Goal: Information Seeking & Learning: Find specific fact

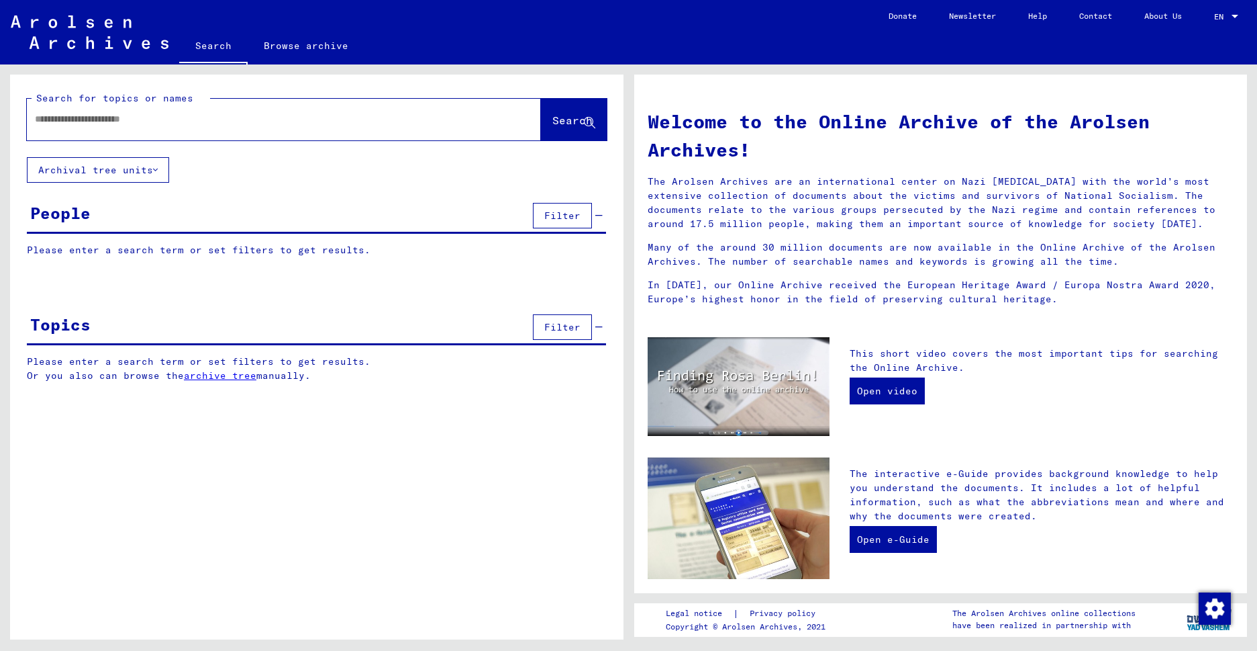
click at [78, 122] on input "text" at bounding box center [268, 119] width 466 height 14
drag, startPoint x: 574, startPoint y: 110, endPoint x: 564, endPoint y: 115, distance: 11.4
click at [575, 110] on button "Search" at bounding box center [574, 120] width 66 height 42
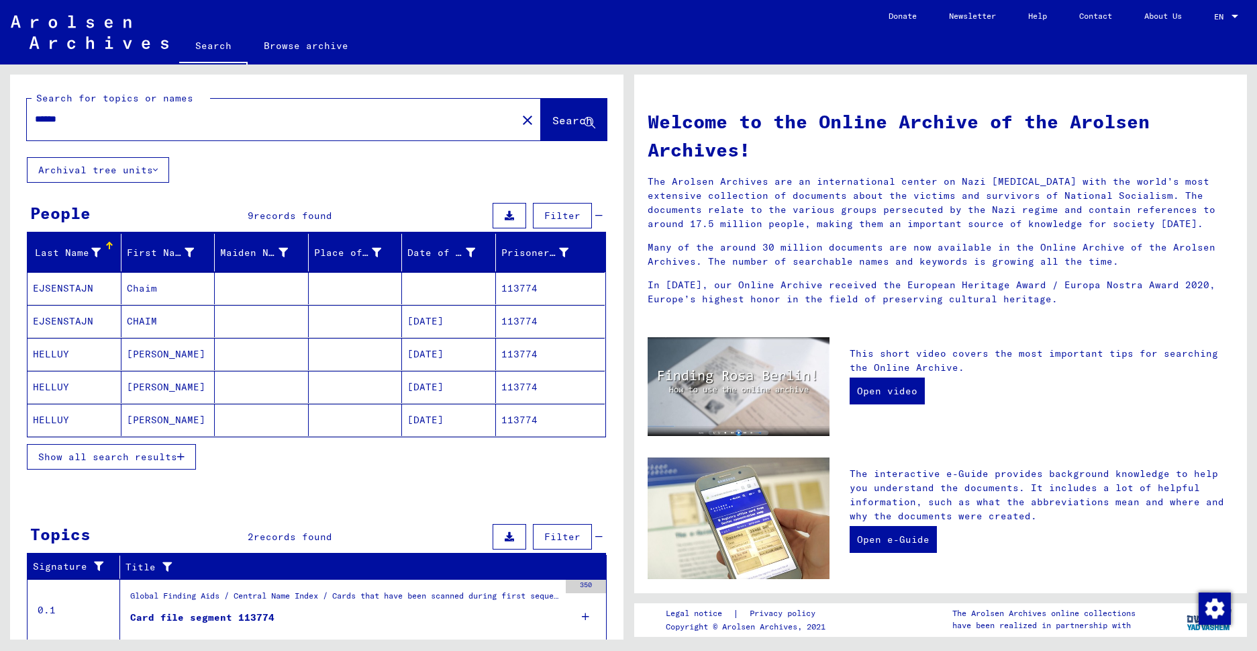
click at [171, 449] on button "Show all search results" at bounding box center [111, 457] width 169 height 26
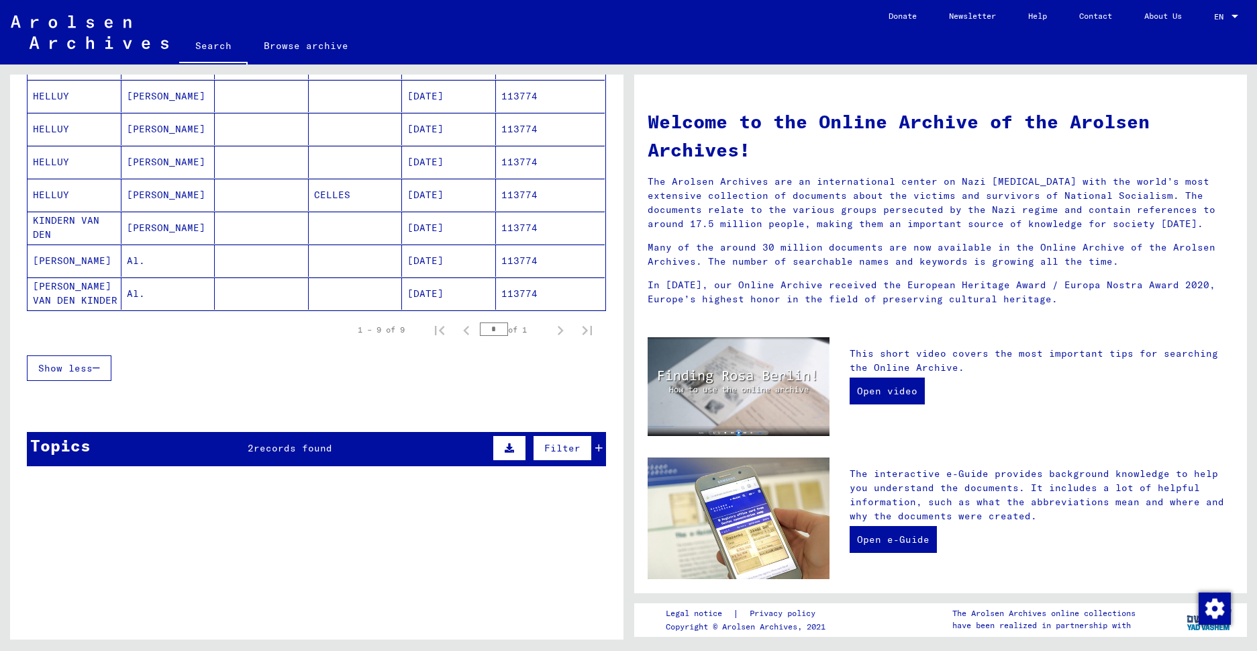
scroll to position [258, 0]
click at [299, 445] on span "records found" at bounding box center [293, 447] width 79 height 12
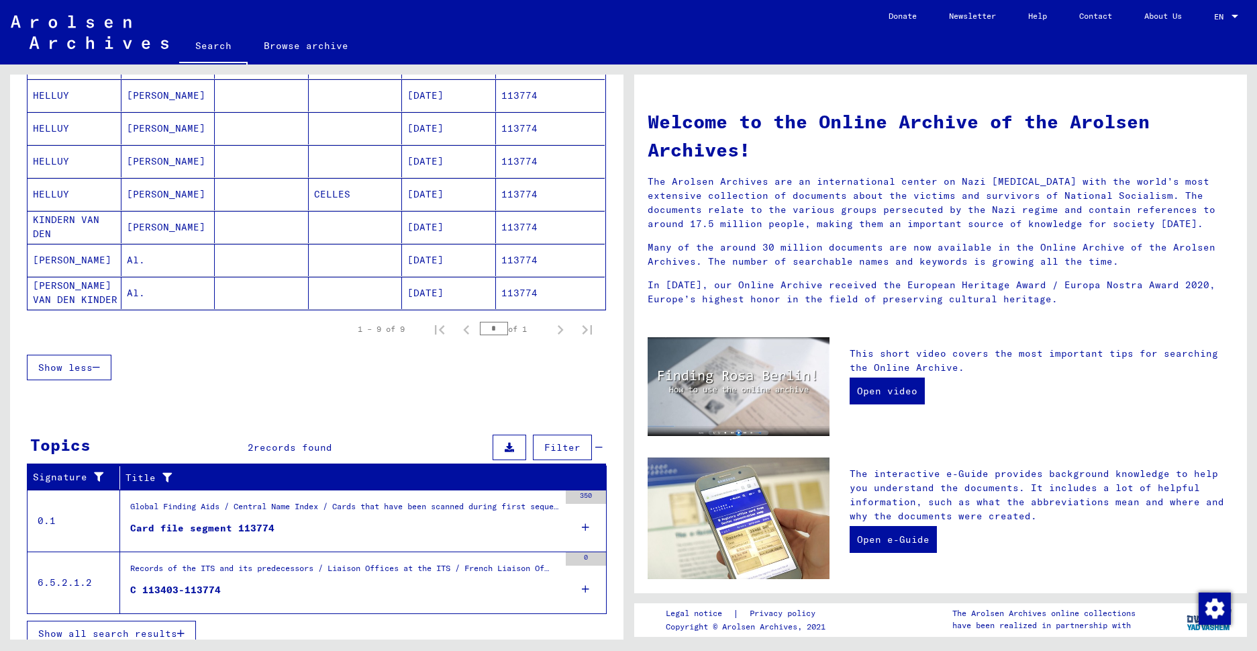
scroll to position [273, 0]
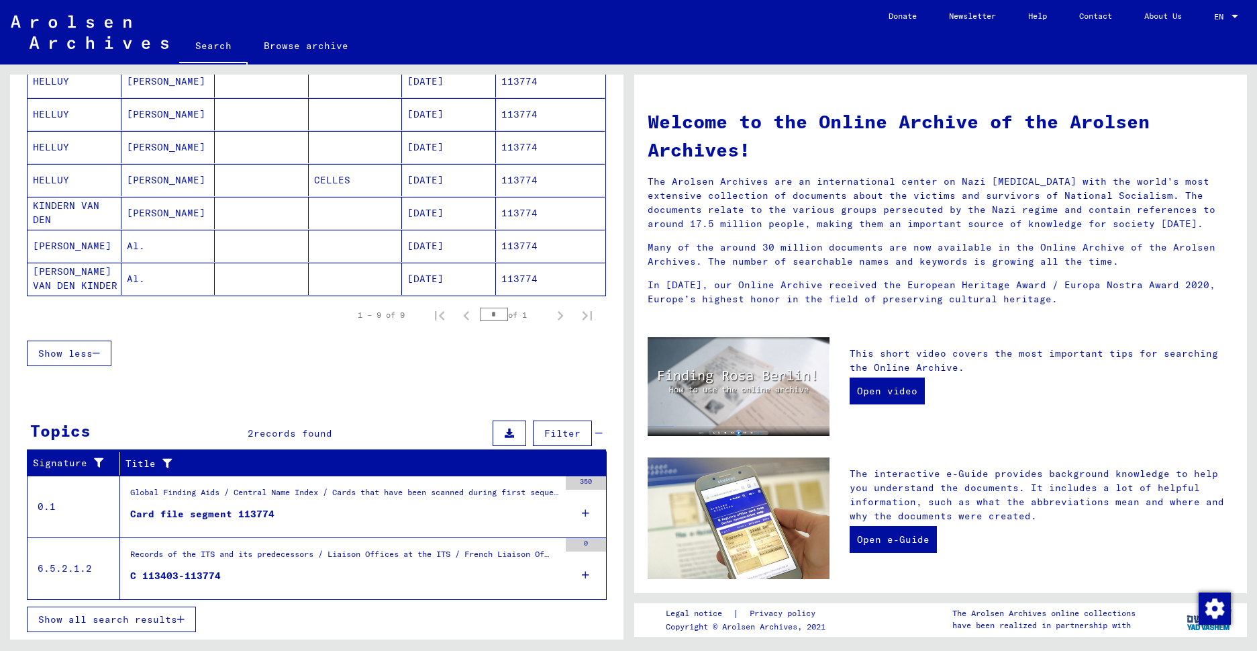
click at [225, 512] on div "Card file segment 113774" at bounding box center [202, 514] width 144 height 14
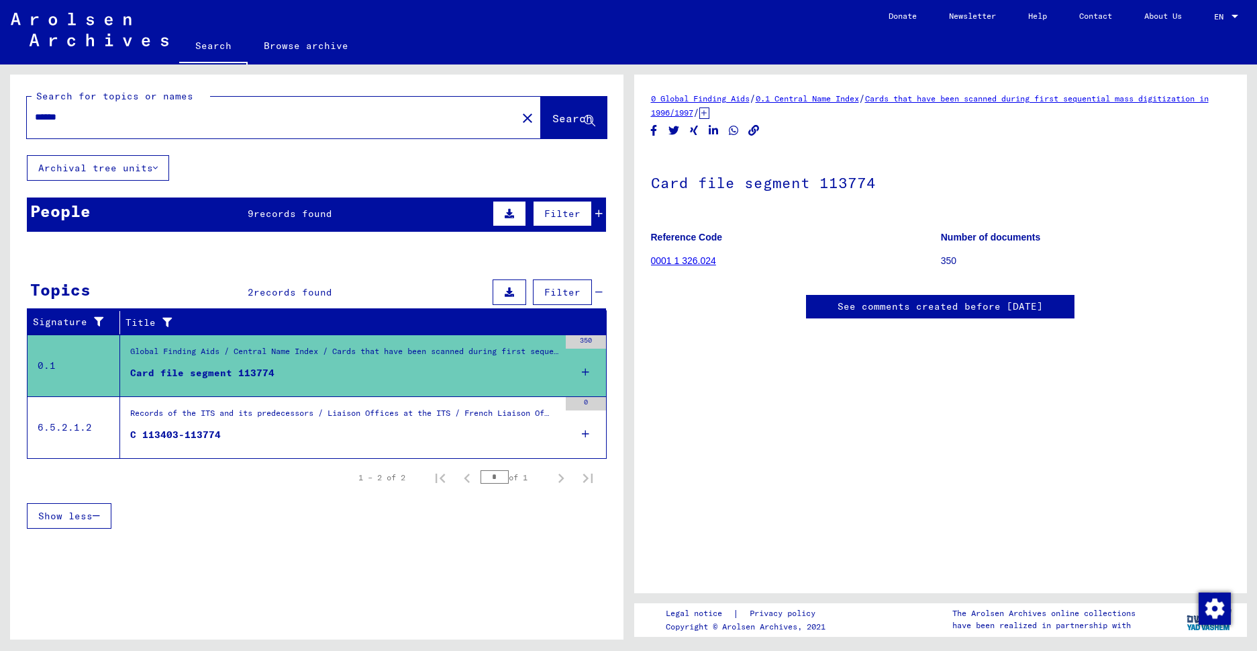
click at [212, 434] on div "C 113403-113774" at bounding box center [175, 435] width 91 height 14
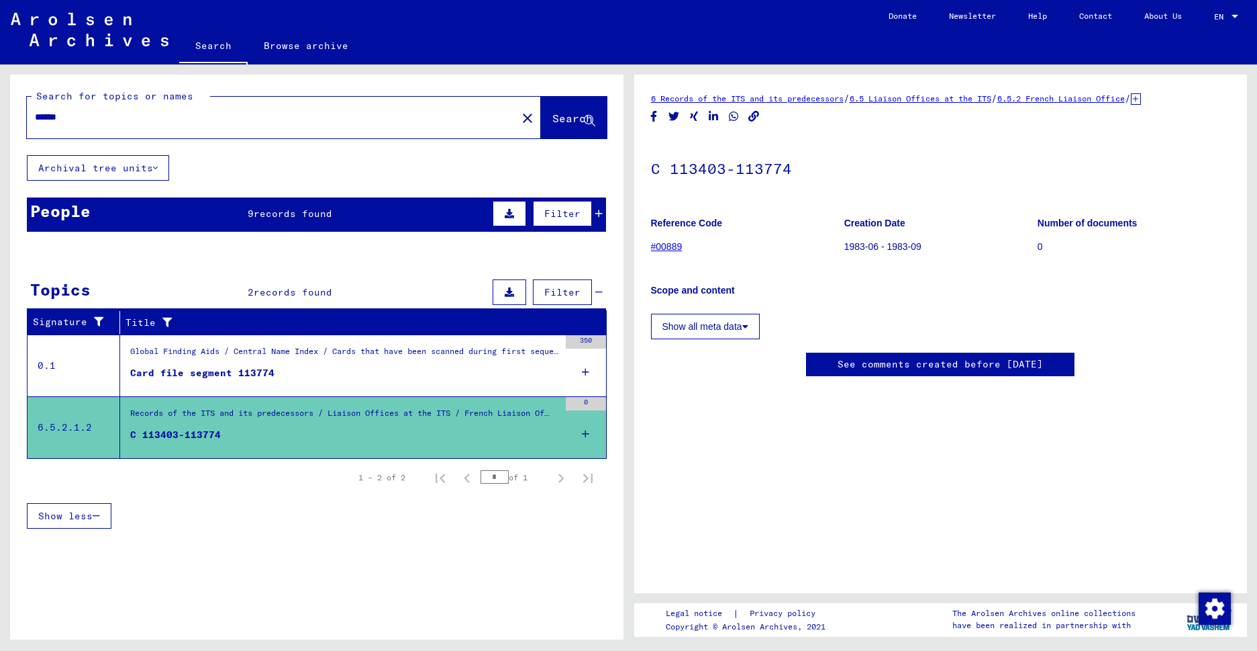
scroll to position [254, 0]
click at [199, 371] on div "Card file segment 113774" at bounding box center [202, 373] width 144 height 14
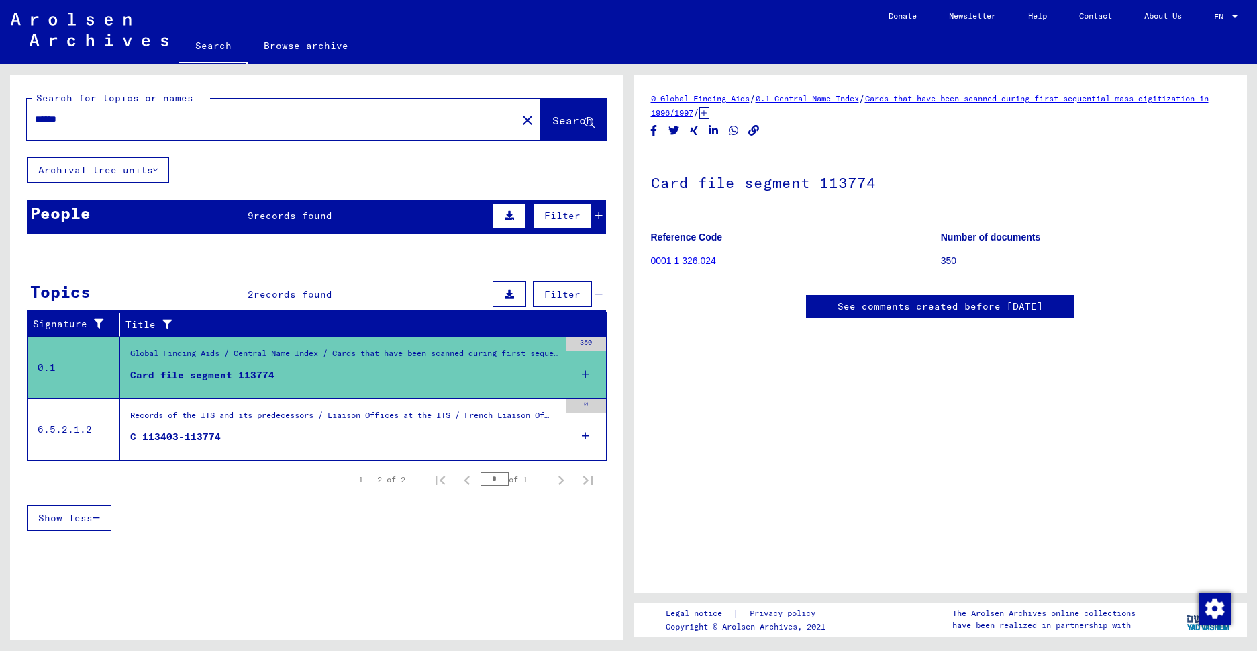
click at [278, 209] on span "records found" at bounding box center [293, 215] width 79 height 12
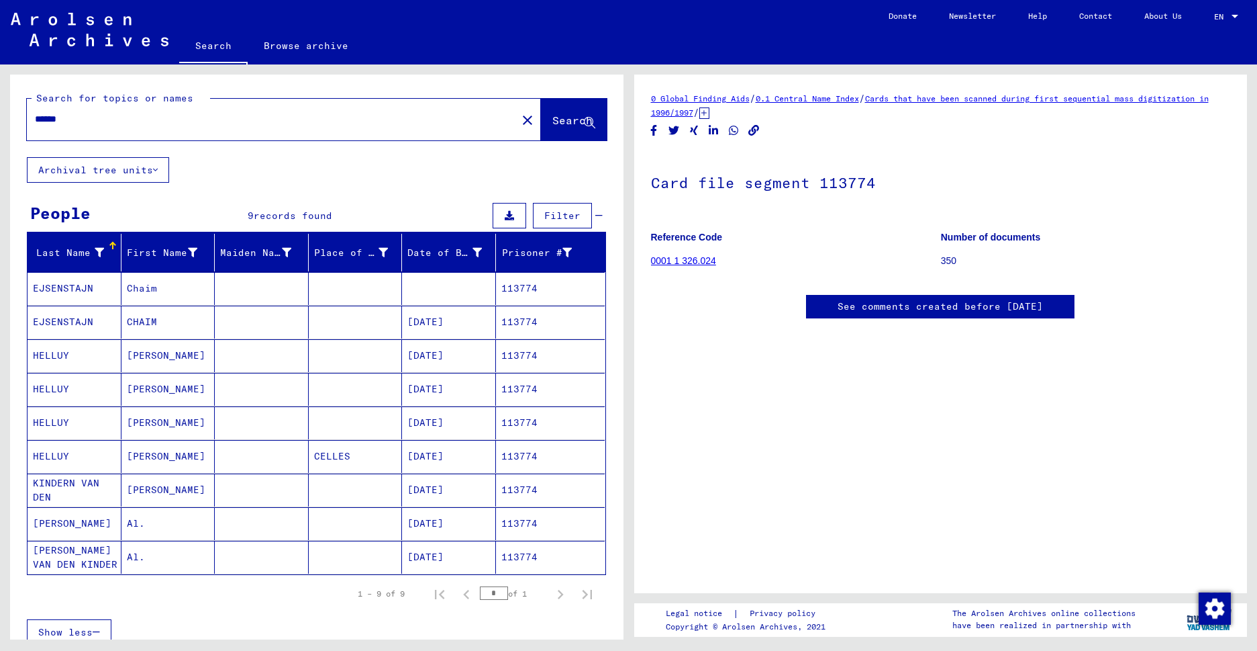
click at [422, 487] on mat-cell "[DATE]" at bounding box center [449, 489] width 94 height 33
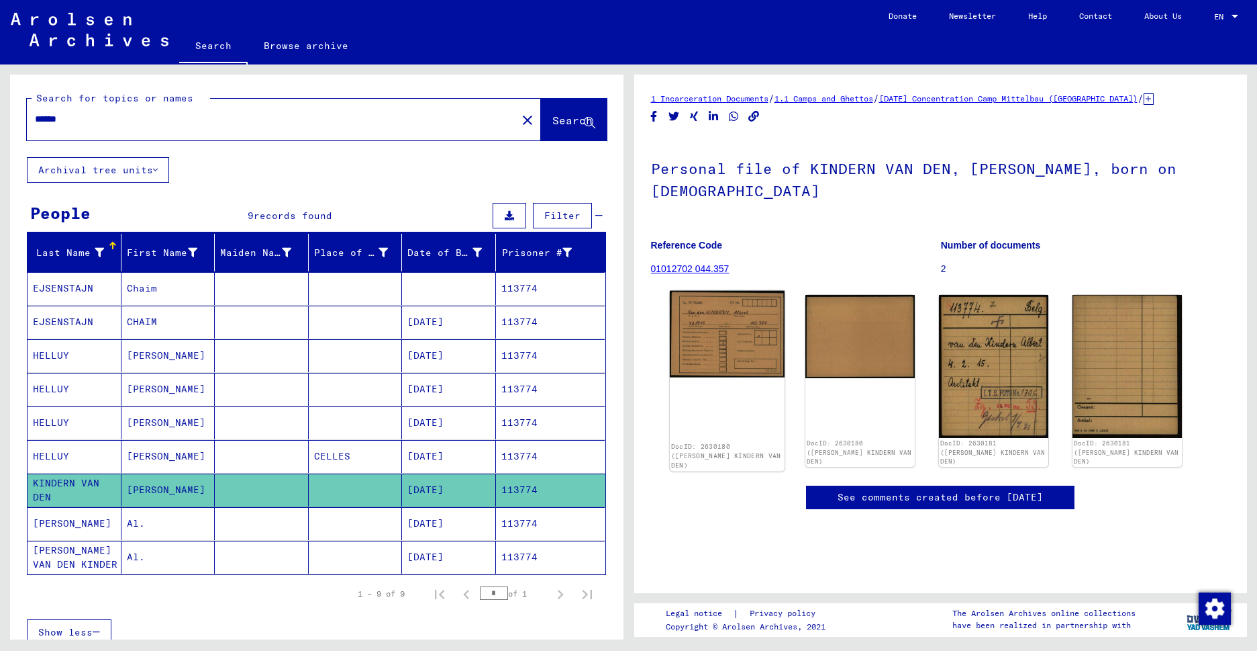
click at [722, 303] on img at bounding box center [726, 334] width 115 height 87
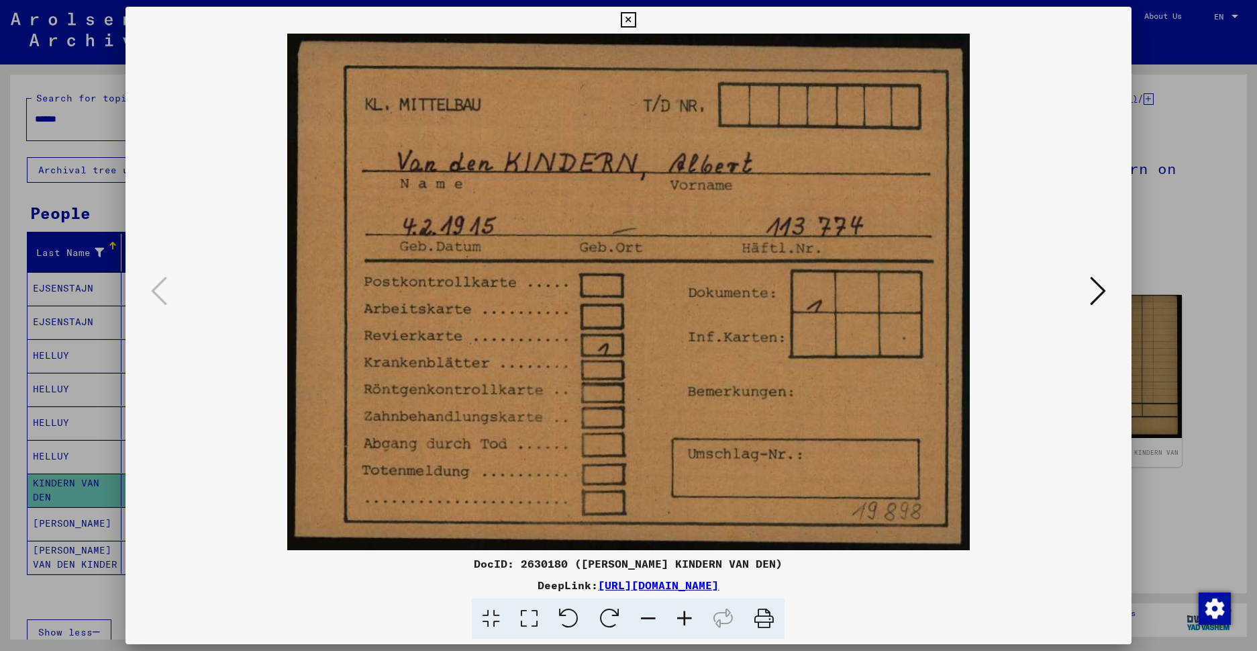
click at [1094, 300] on icon at bounding box center [1098, 291] width 16 height 32
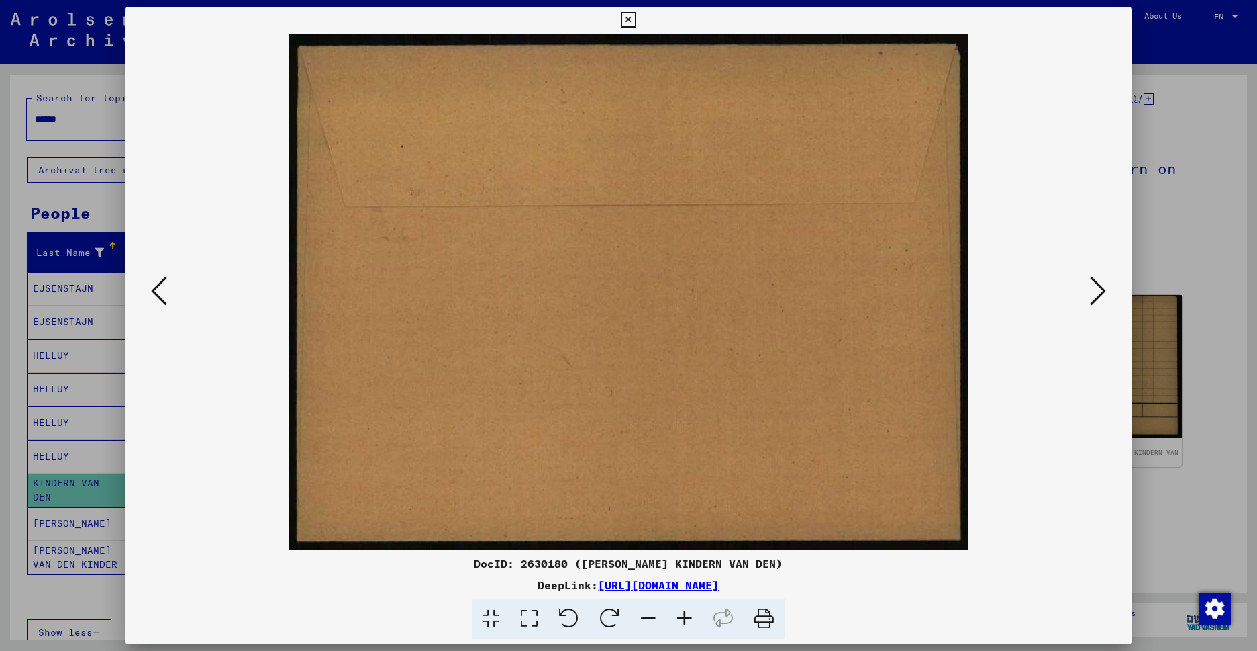
click at [1094, 299] on icon at bounding box center [1098, 291] width 16 height 32
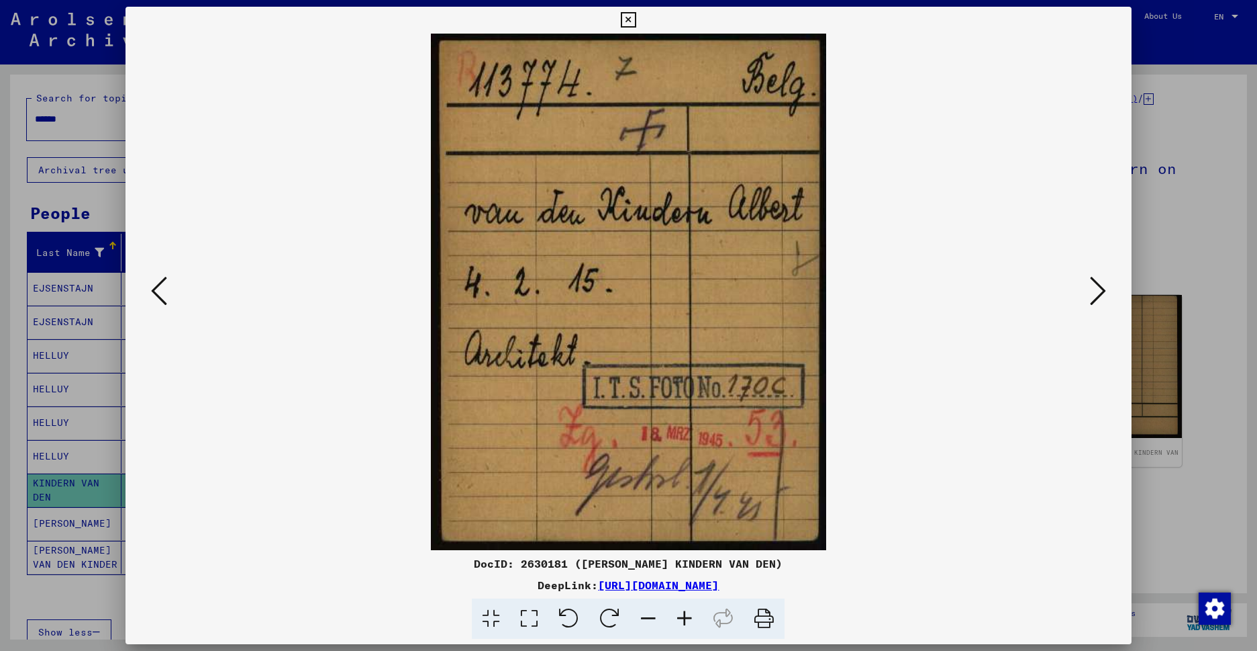
click at [1092, 293] on icon at bounding box center [1098, 291] width 16 height 32
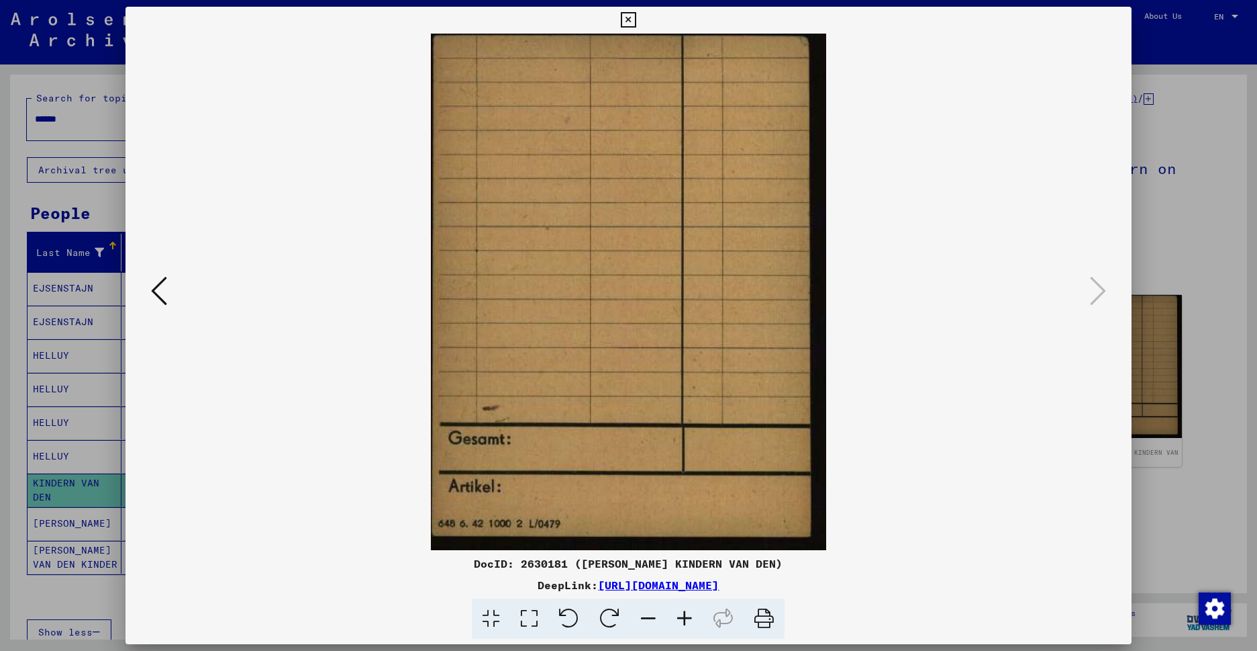
click at [1092, 293] on icon at bounding box center [1098, 291] width 16 height 32
click at [636, 22] on icon at bounding box center [628, 20] width 15 height 16
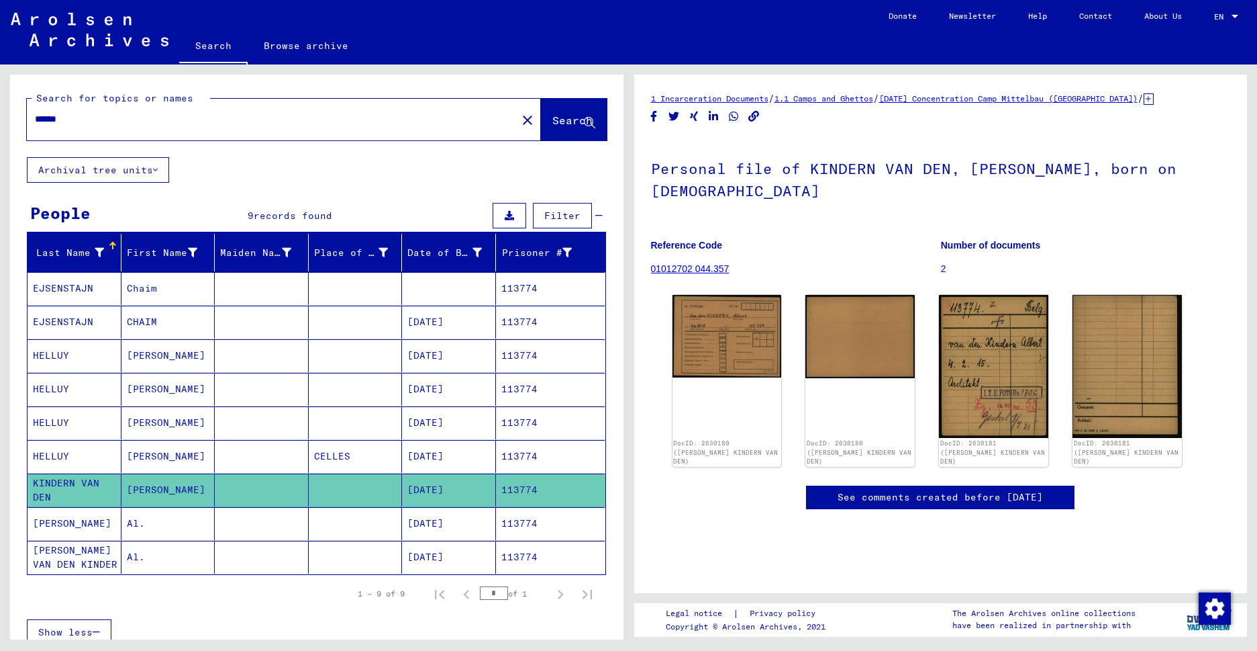
drag, startPoint x: 80, startPoint y: 117, endPoint x: 0, endPoint y: 107, distance: 80.4
click at [3, 105] on div "Search for topics or names ****** close Search Archival tree units People 9 rec…" at bounding box center [314, 351] width 628 height 575
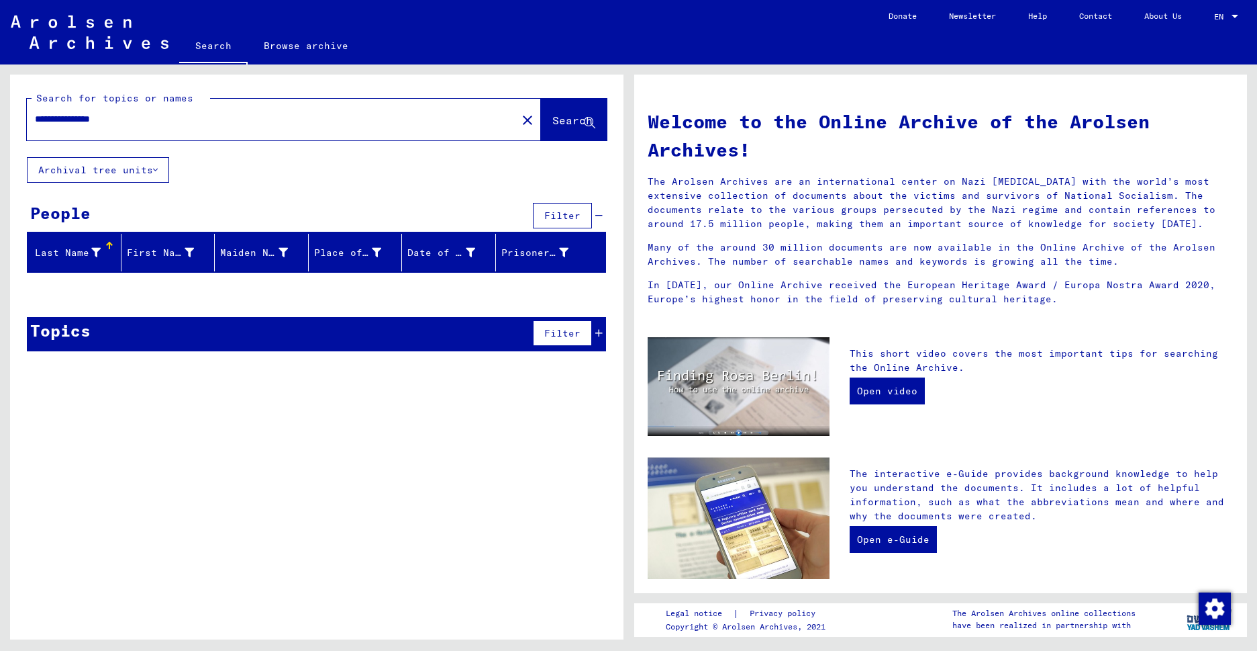
drag, startPoint x: 99, startPoint y: 115, endPoint x: 204, endPoint y: 113, distance: 104.7
click at [185, 114] on input "**********" at bounding box center [268, 119] width 466 height 14
click at [562, 112] on button "Search" at bounding box center [574, 120] width 66 height 42
drag, startPoint x: 64, startPoint y: 117, endPoint x: 228, endPoint y: 117, distance: 164.5
click at [228, 117] on input "**********" at bounding box center [268, 119] width 466 height 14
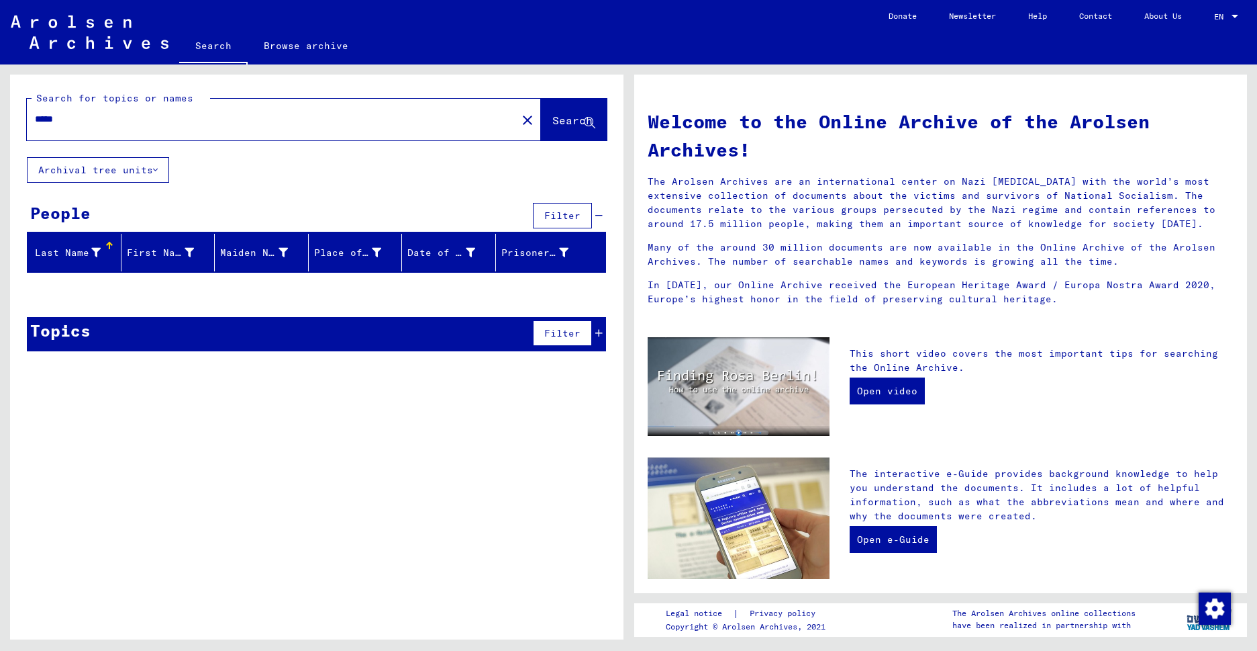
type input "****"
click at [568, 111] on button "Search" at bounding box center [574, 120] width 66 height 42
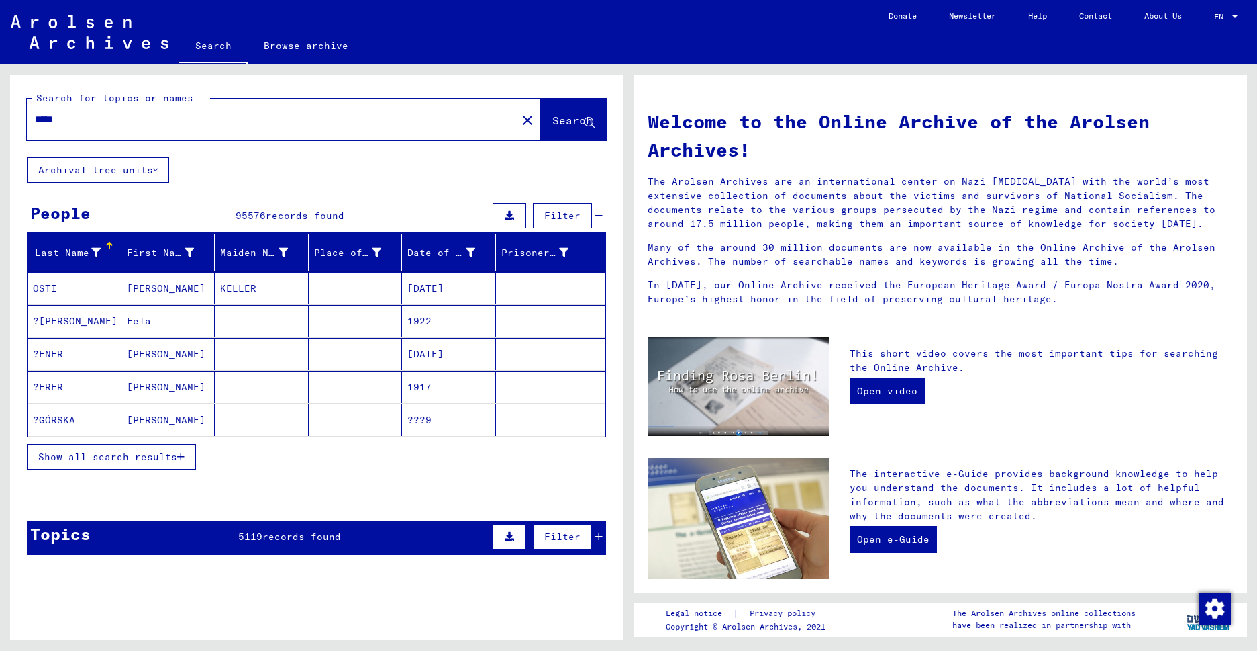
click at [238, 534] on span "5119" at bounding box center [250, 536] width 24 height 12
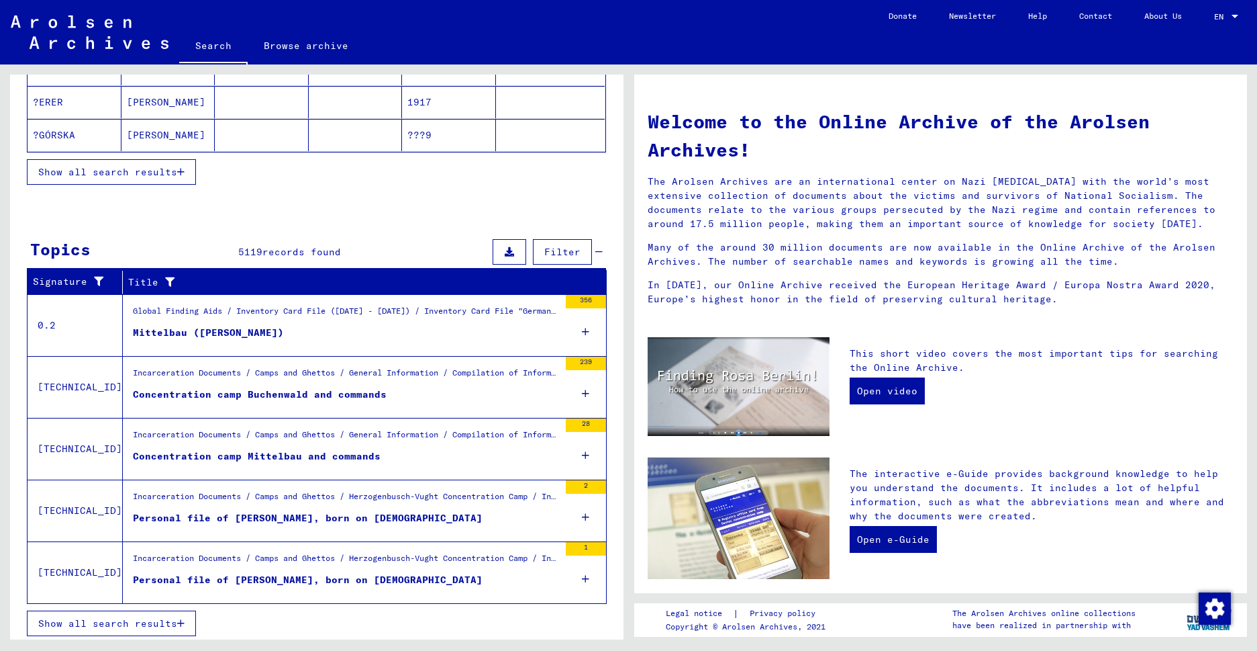
scroll to position [289, 0]
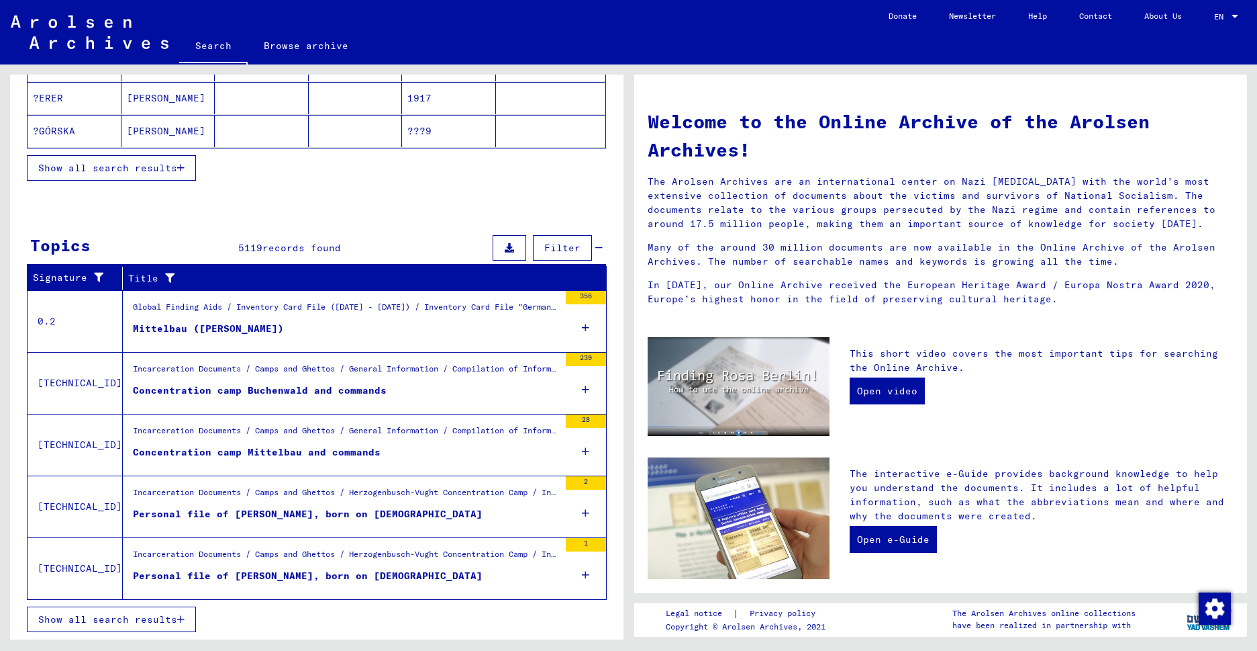
click at [144, 622] on span "Show all search results" at bounding box center [107, 619] width 139 height 12
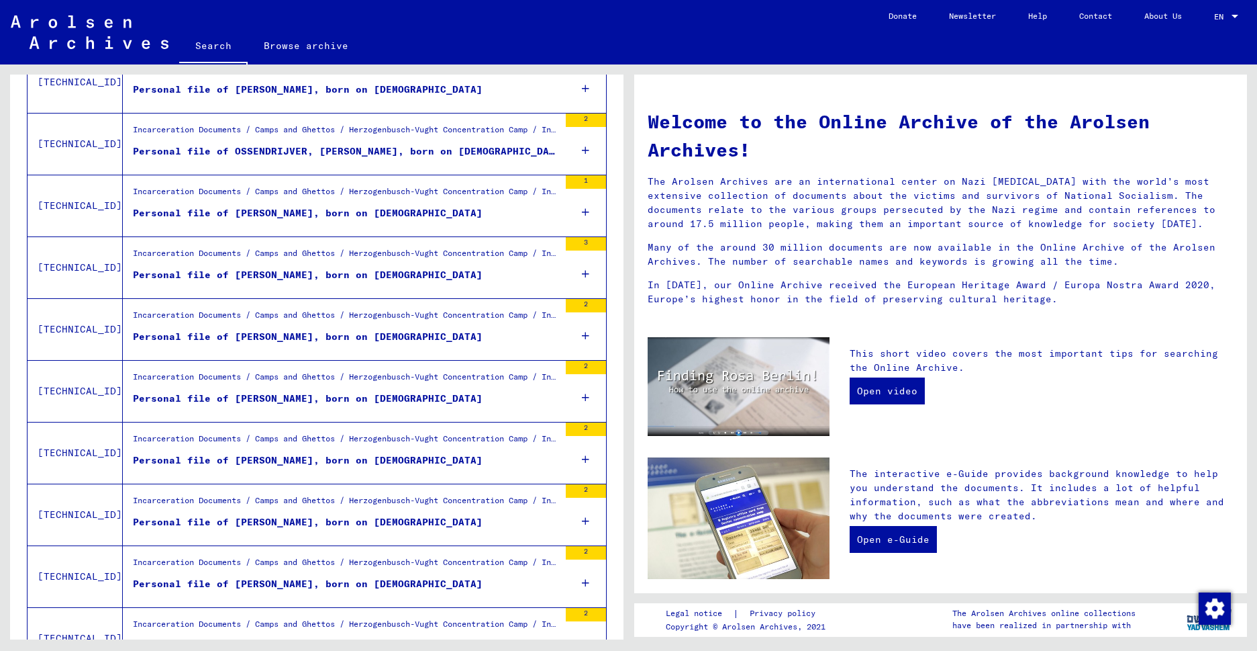
scroll to position [1151, 0]
